Goal: Obtain resource: Obtain resource

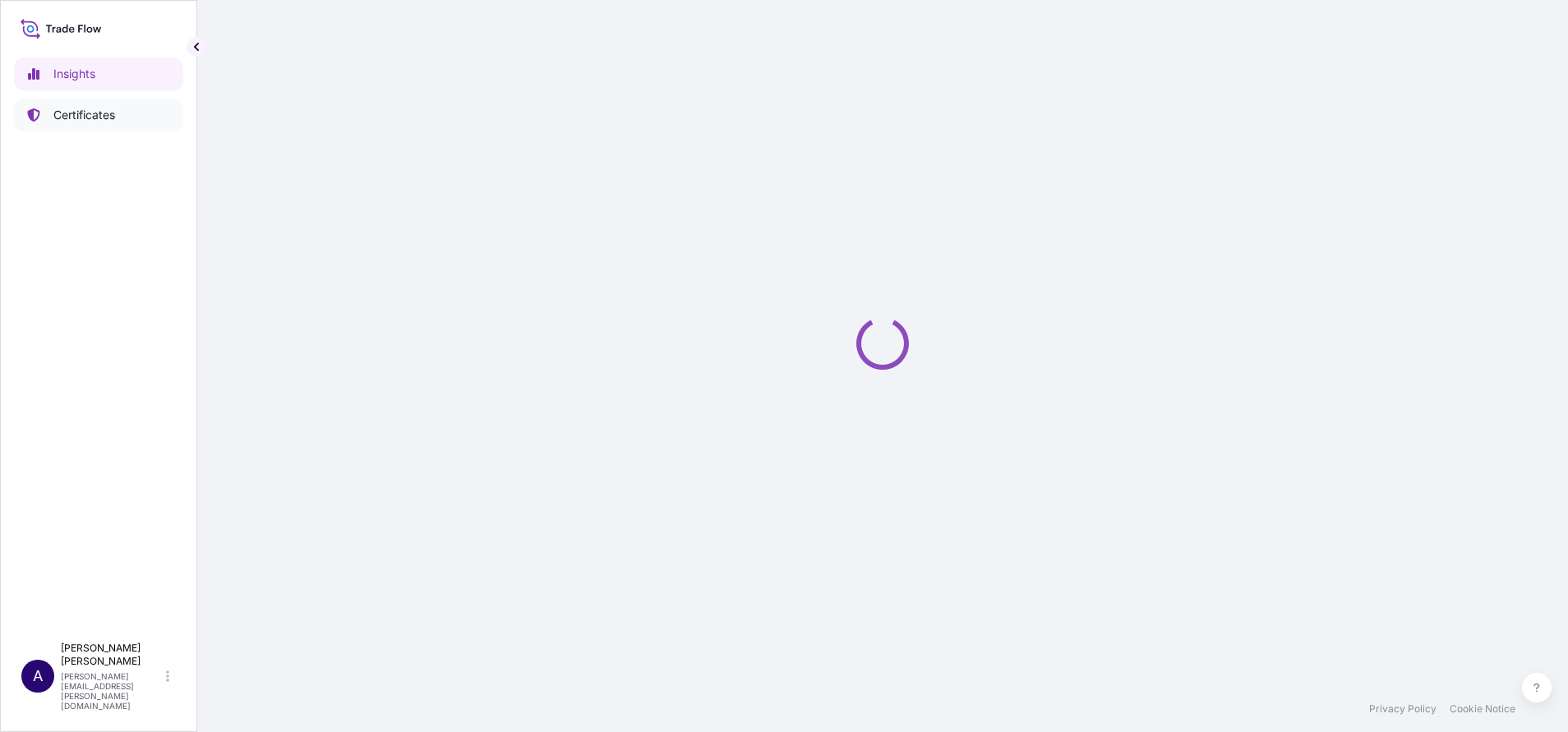
select select "2025"
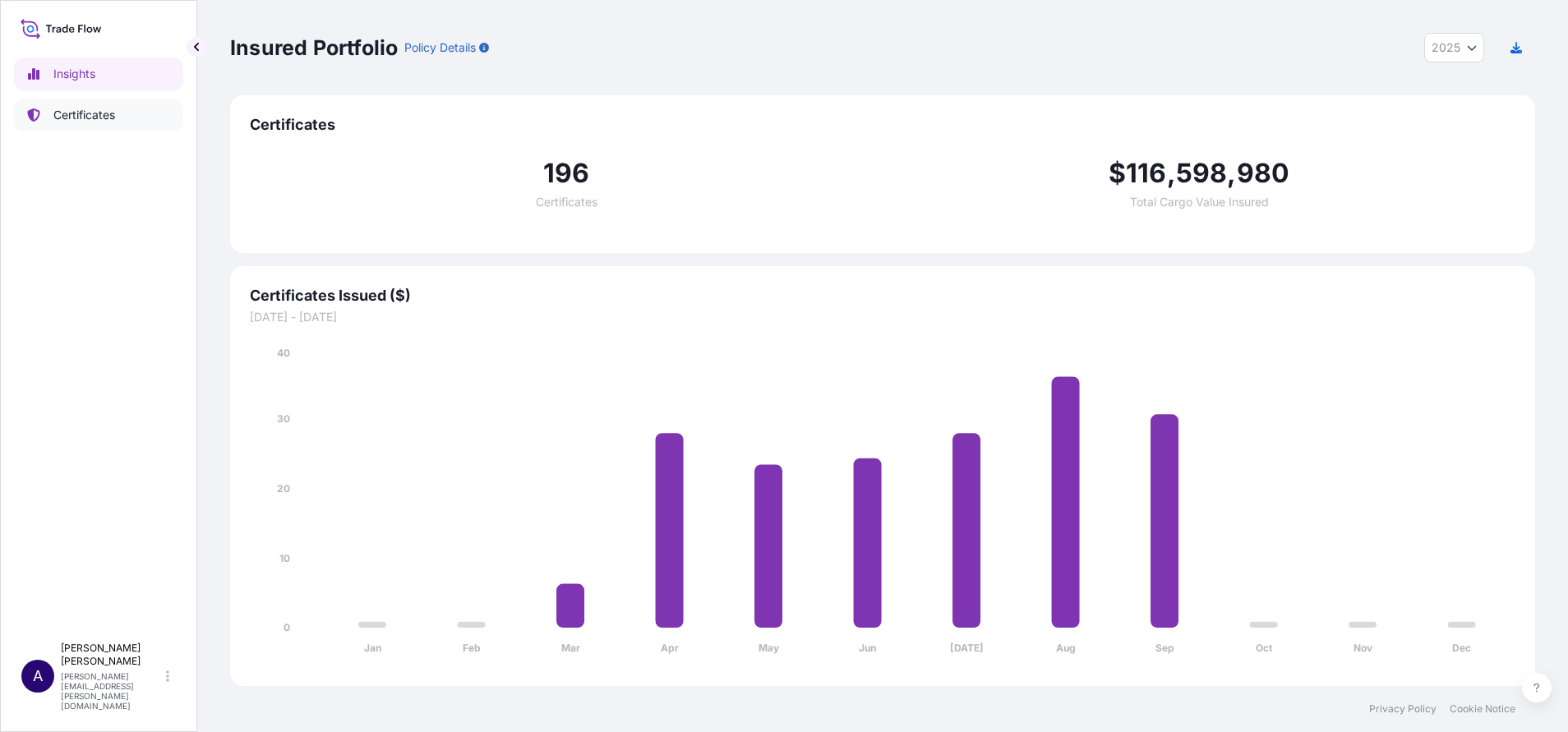
click at [114, 108] on p "Certificates" at bounding box center [84, 115] width 62 height 17
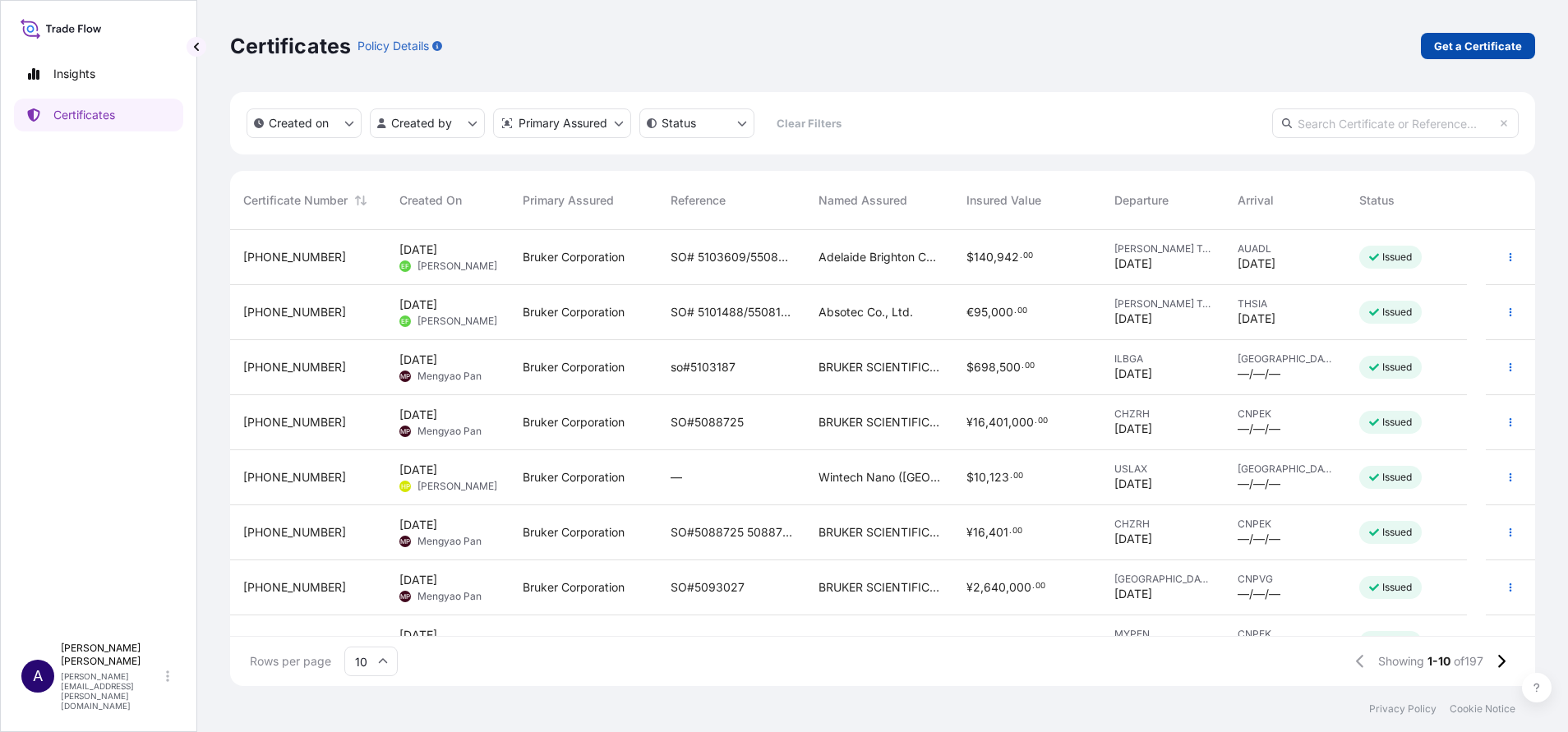
click at [1475, 41] on p "Get a Certificate" at bounding box center [1477, 46] width 88 height 17
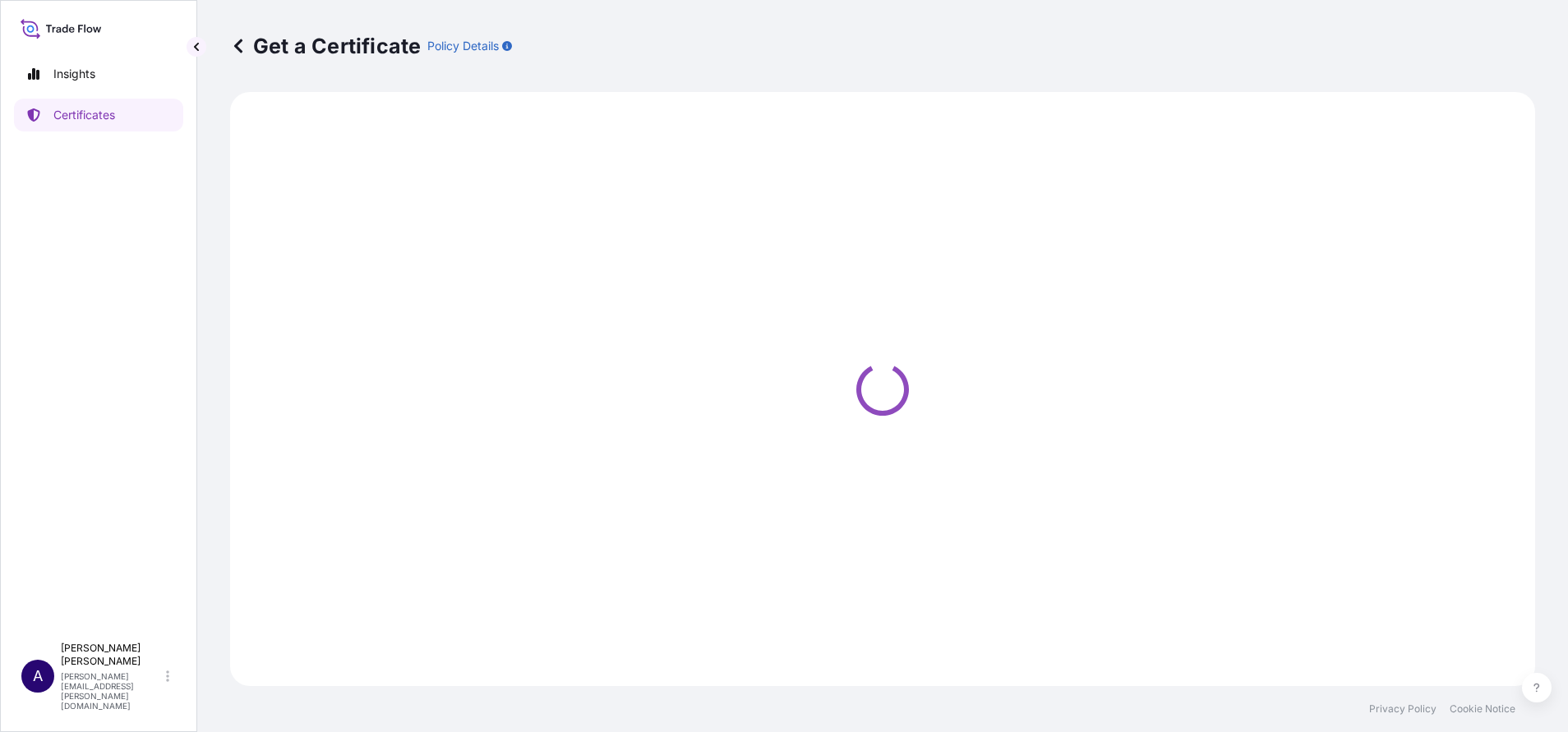
select select "Barge"
